Goal: Navigation & Orientation: Find specific page/section

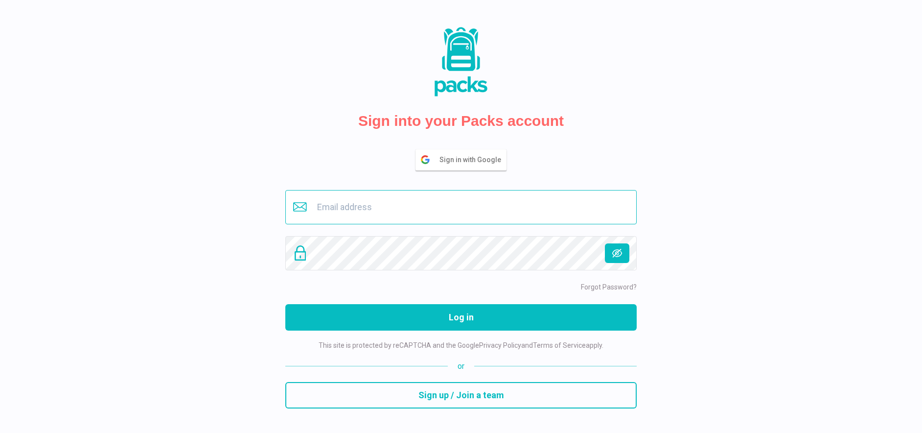
type input "[EMAIL_ADDRESS][DOMAIN_NAME]"
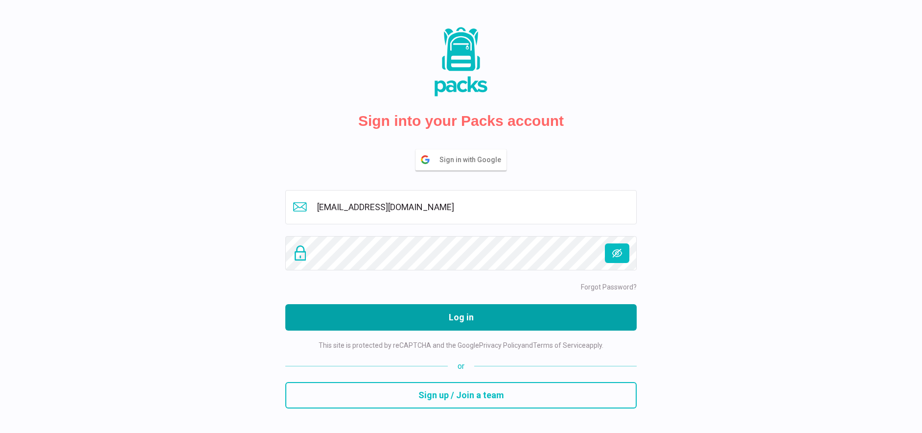
click at [430, 320] on button "Log in" at bounding box center [461, 317] width 352 height 26
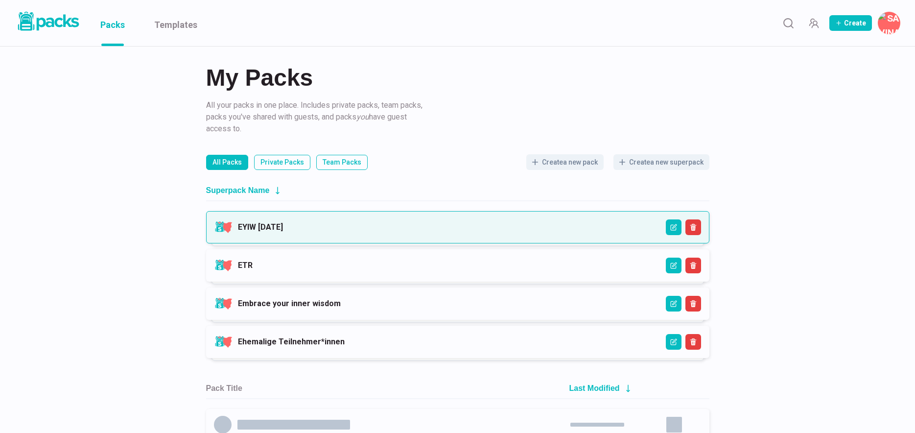
click at [283, 231] on link "EYIW [DATE]" at bounding box center [260, 226] width 45 height 9
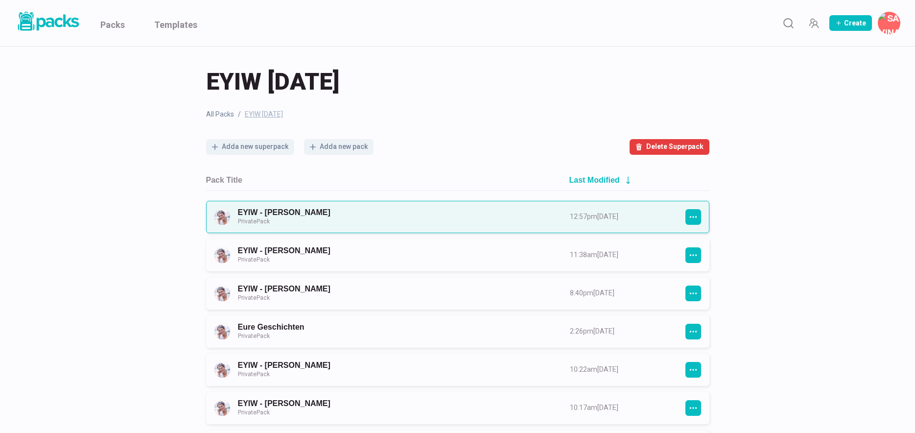
click at [375, 212] on link "EYIW - Stephanie Hirschberger Private Pack" at bounding box center [395, 217] width 314 height 18
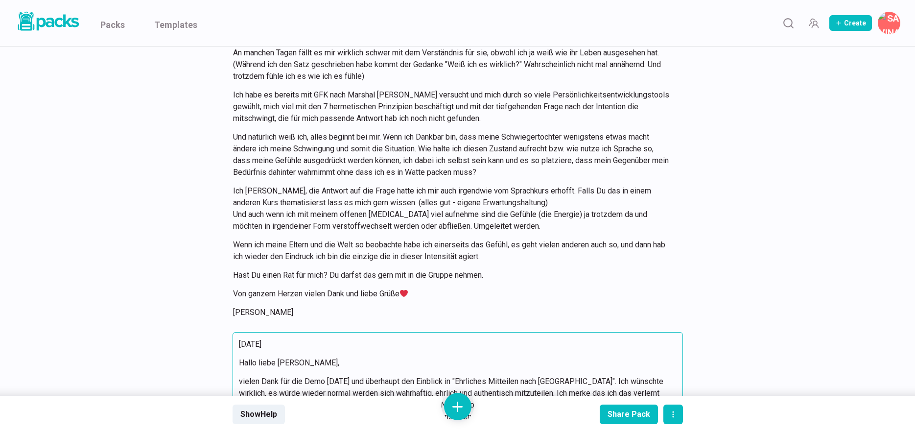
scroll to position [11296, 0]
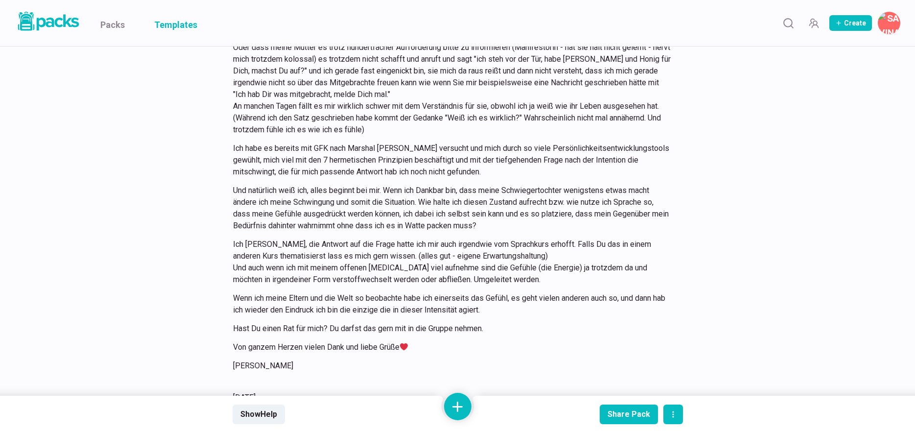
click at [187, 24] on link "Templates" at bounding box center [175, 23] width 43 height 46
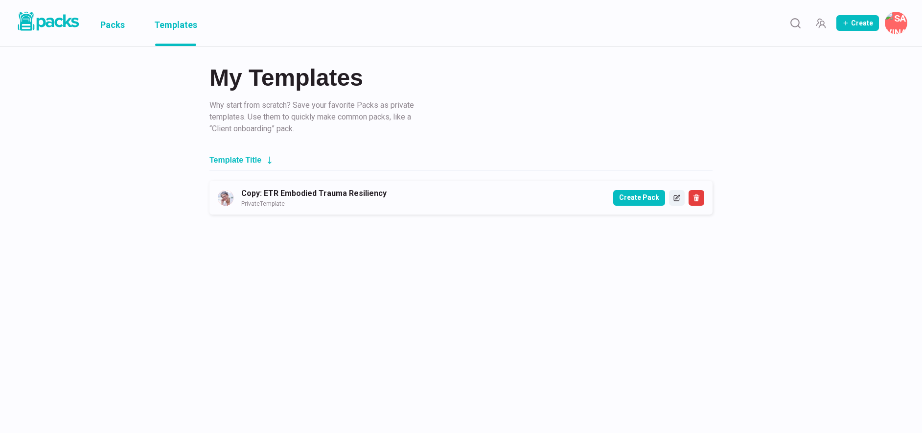
click at [118, 24] on link "Packs" at bounding box center [112, 23] width 24 height 46
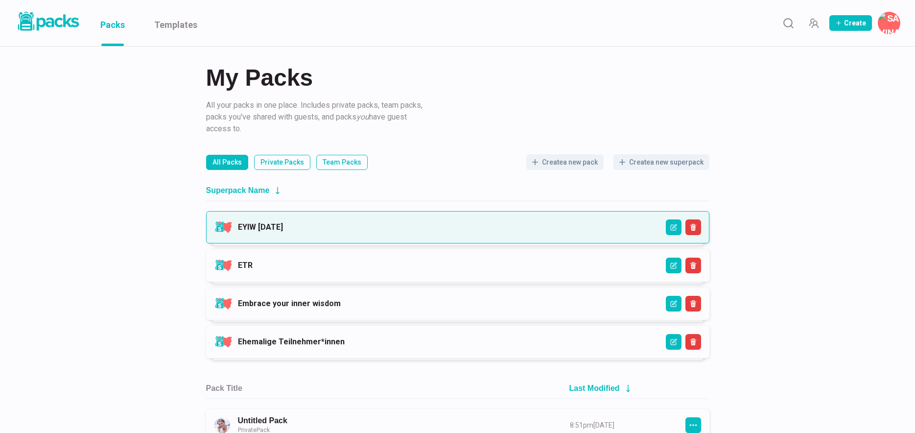
click at [283, 230] on link "EYIW 3 - April 2025" at bounding box center [260, 226] width 45 height 9
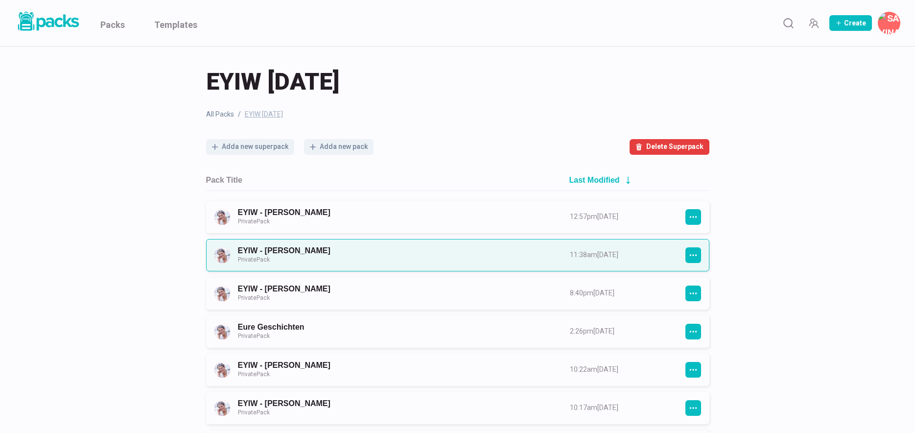
click at [342, 260] on link "EYIW - Kathrin Friesecke Private Pack" at bounding box center [395, 255] width 314 height 18
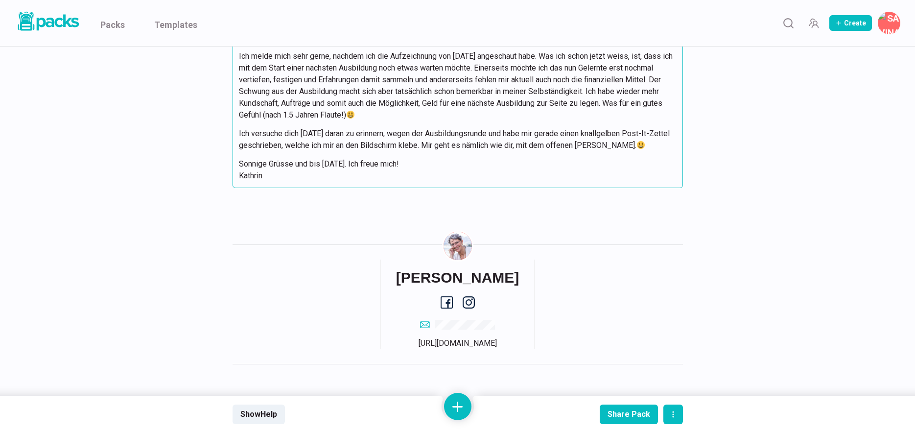
scroll to position [3542, 0]
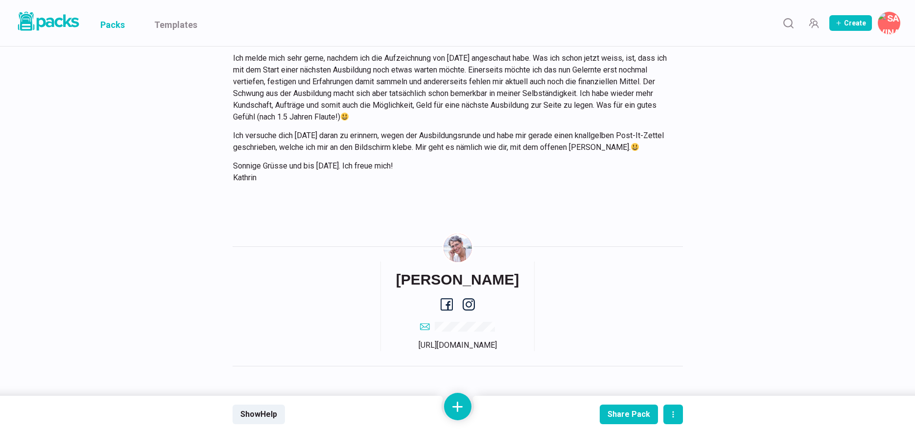
click at [115, 20] on link "Packs" at bounding box center [112, 23] width 24 height 46
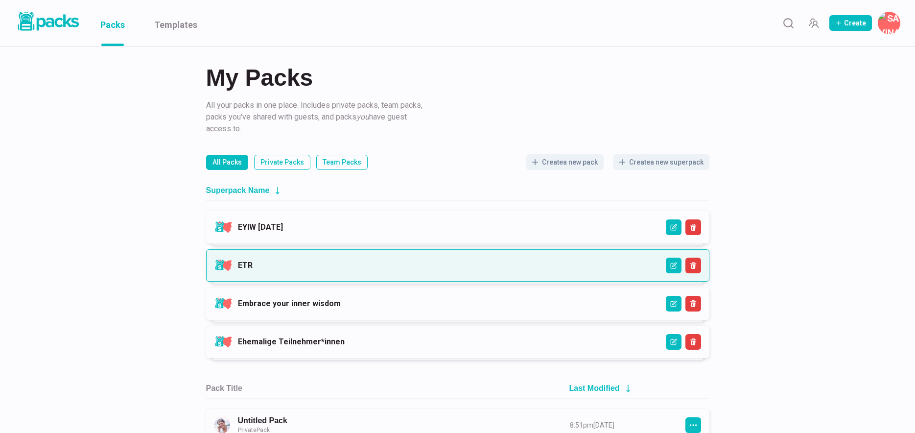
click at [253, 270] on link "ETR" at bounding box center [245, 264] width 15 height 9
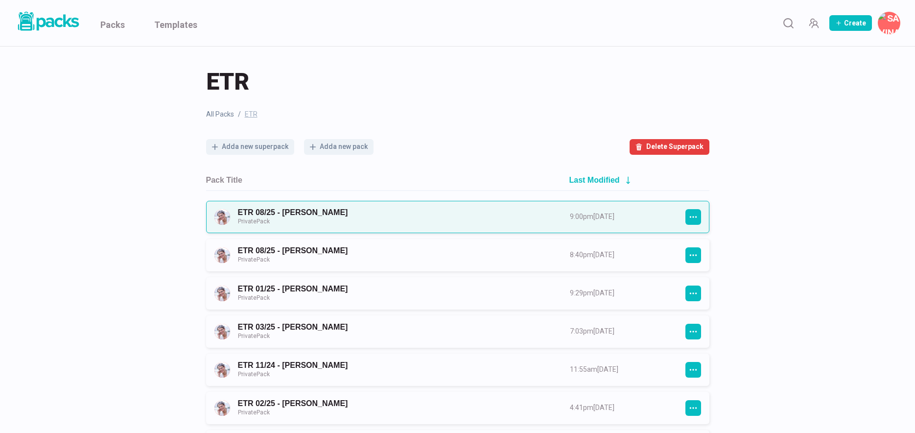
click at [366, 214] on link "ETR 08/25 - Susanne Maßbaum Private Pack" at bounding box center [395, 217] width 314 height 18
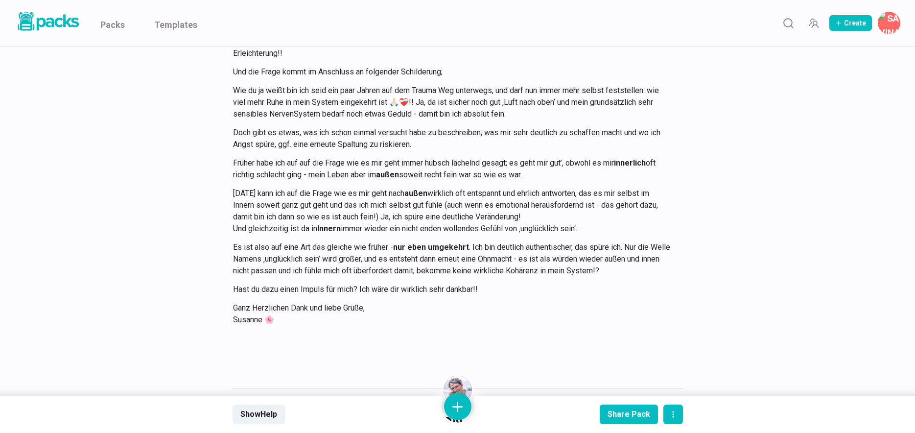
scroll to position [4315, 0]
